Goal: Find contact information: Find contact information

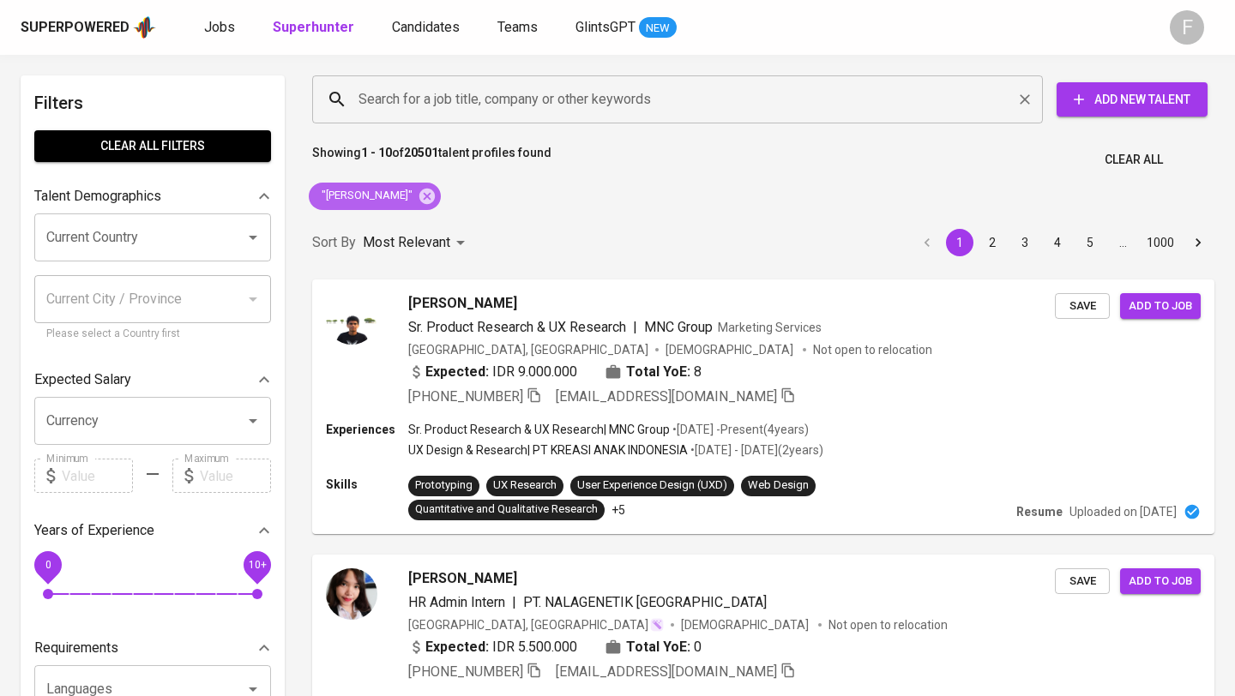
click at [420, 200] on icon at bounding box center [426, 195] width 15 height 15
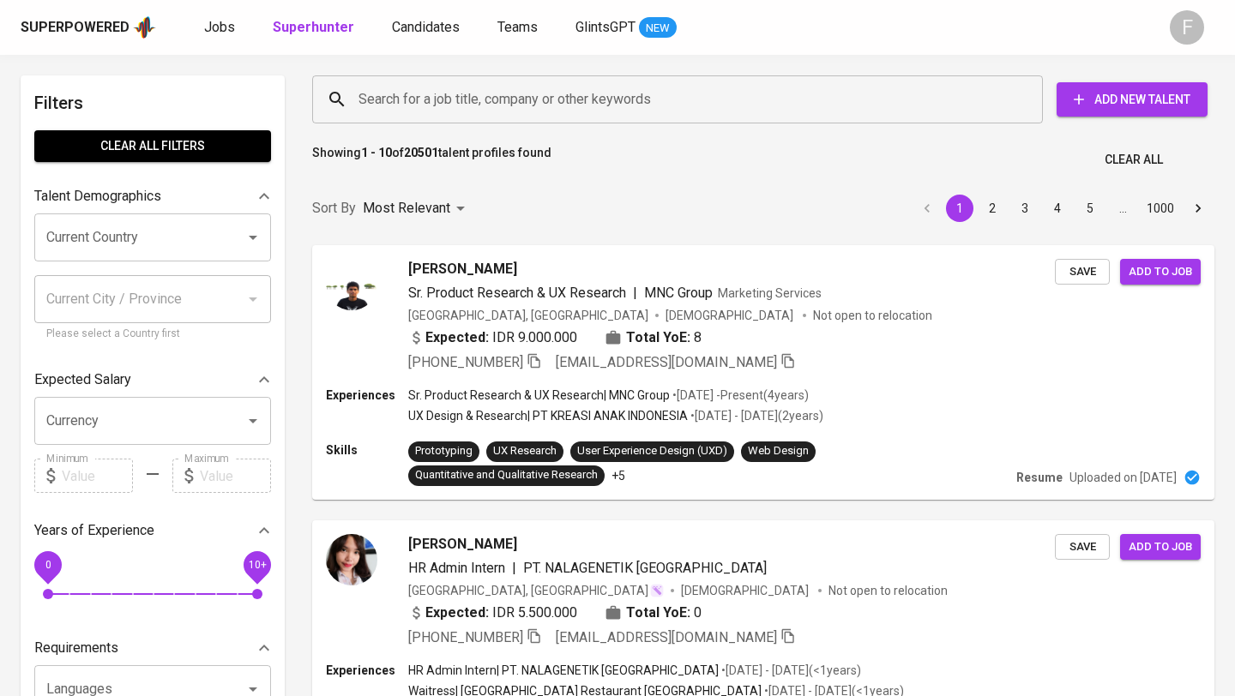
click at [431, 100] on input "Search for a job title, company or other keywords" at bounding box center [681, 99] width 655 height 33
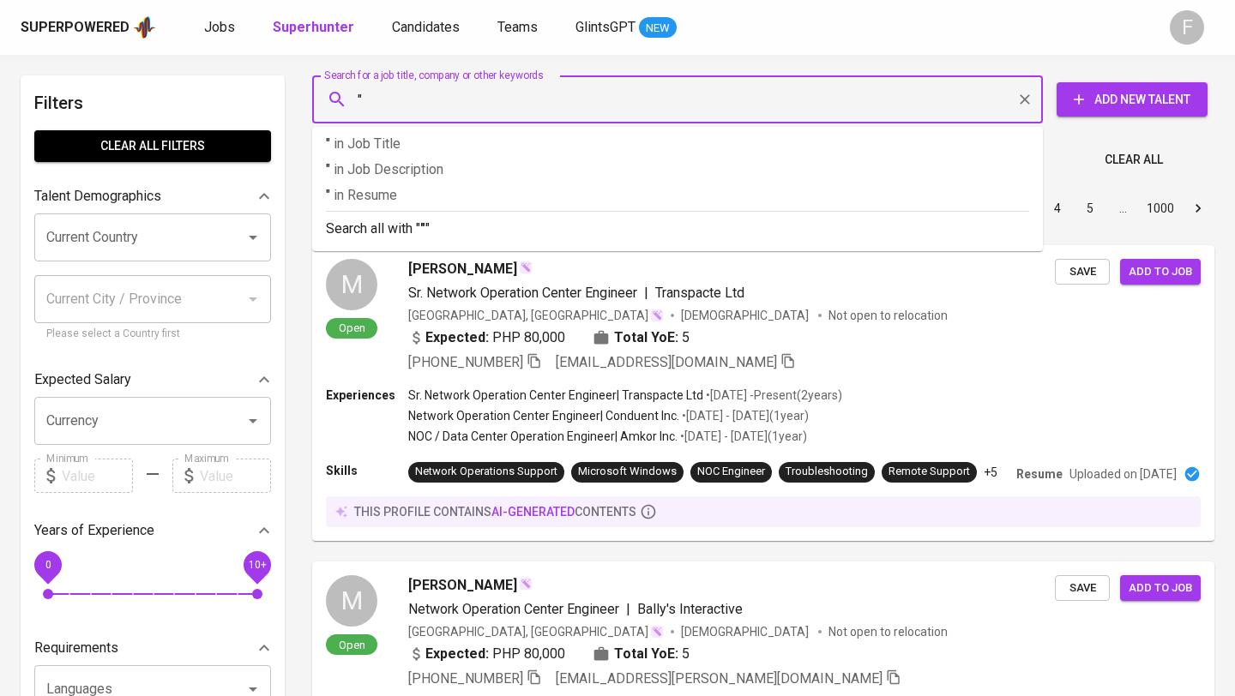
paste input "[PERSON_NAME] Akmar"
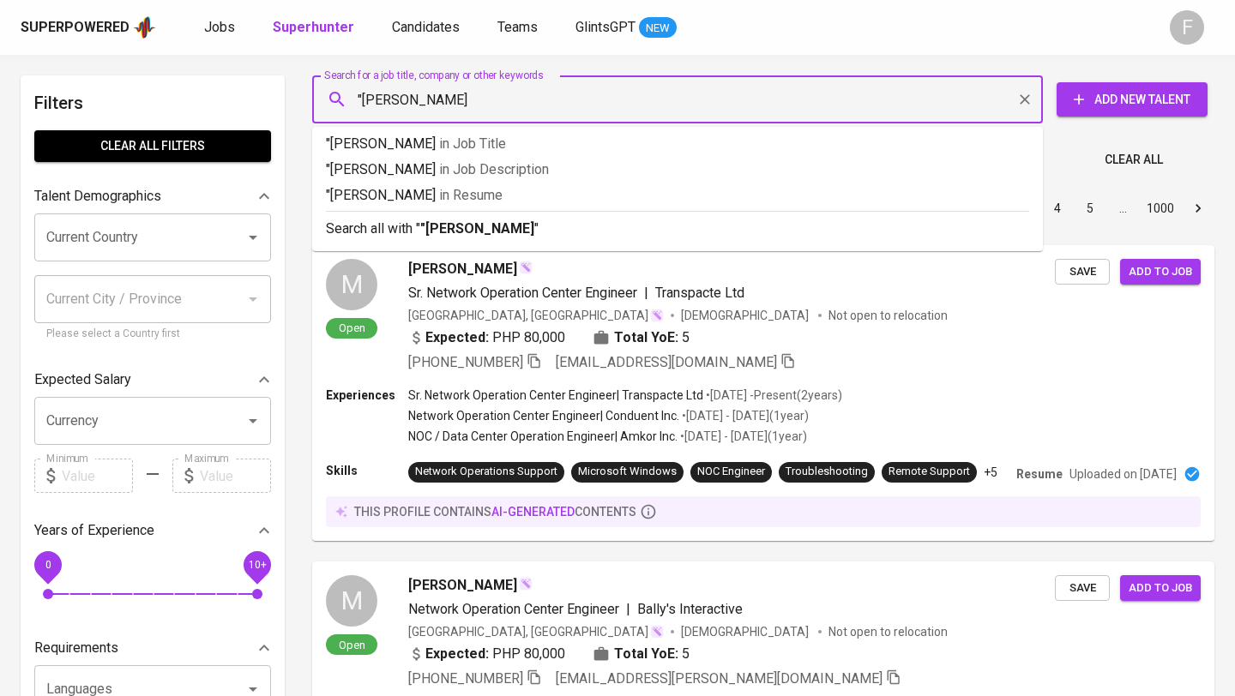
type input ""[PERSON_NAME] Akmar""
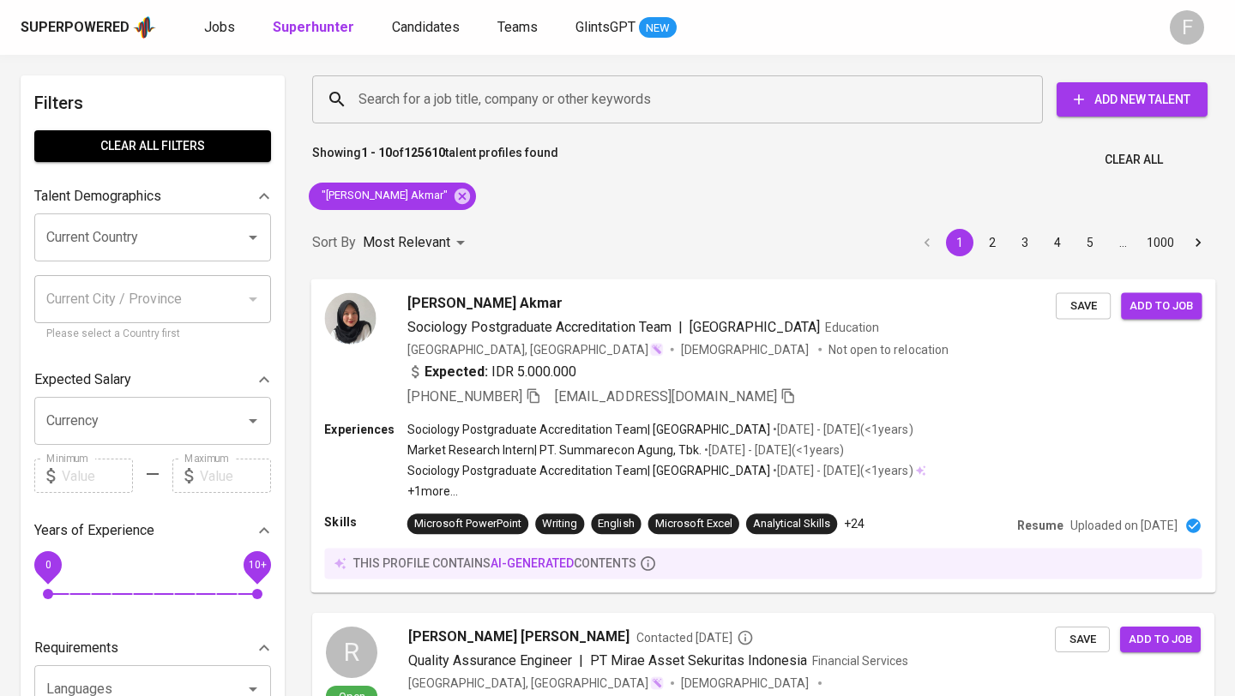
click at [372, 320] on img at bounding box center [349, 317] width 51 height 51
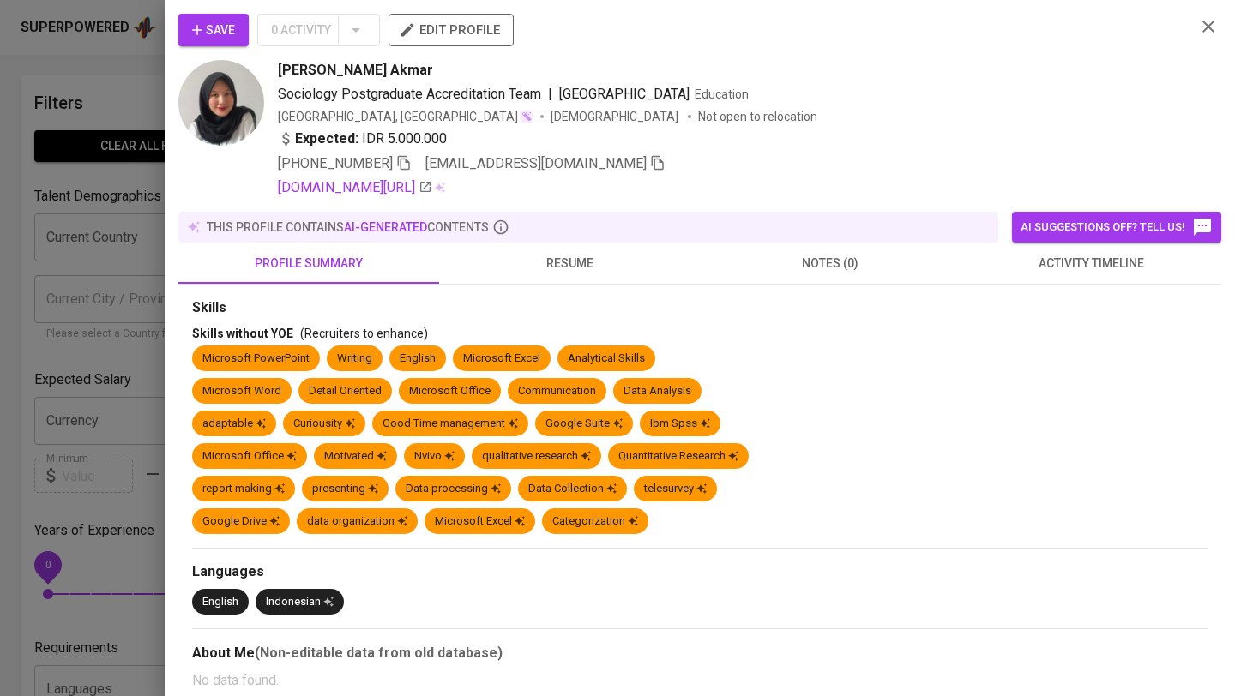
drag, startPoint x: 286, startPoint y: 163, endPoint x: 398, endPoint y: 160, distance: 111.5
click at [398, 160] on span "[PHONE_NUMBER]" at bounding box center [345, 163] width 134 height 21
copy span "[PHONE_NUMBER]"
